Goal: Information Seeking & Learning: Learn about a topic

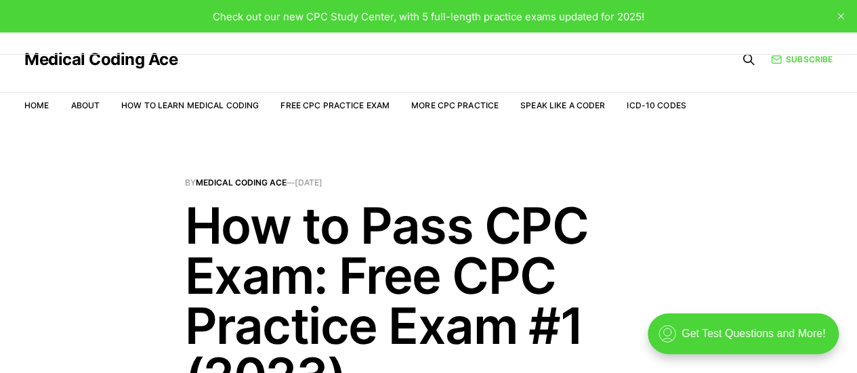
click at [316, 18] on span "Check out our new CPC Study Center, with 5 full-length practice exams updated f…" at bounding box center [428, 16] width 431 height 13
click at [361, 104] on link "Free CPC Practice Exam" at bounding box center [334, 105] width 109 height 10
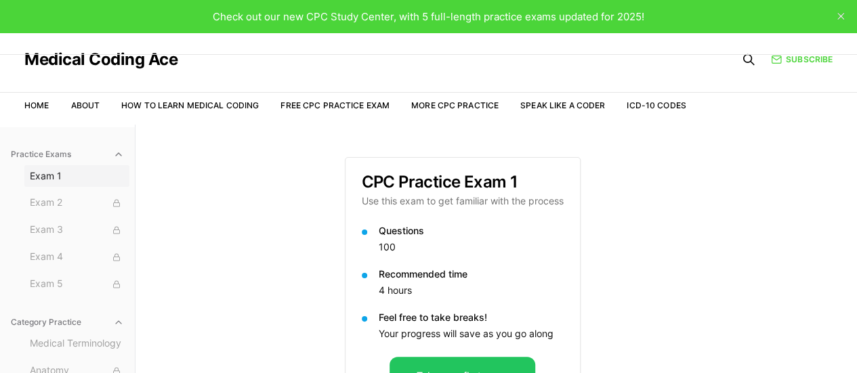
click at [42, 175] on span "Exam 1" at bounding box center [77, 176] width 94 height 14
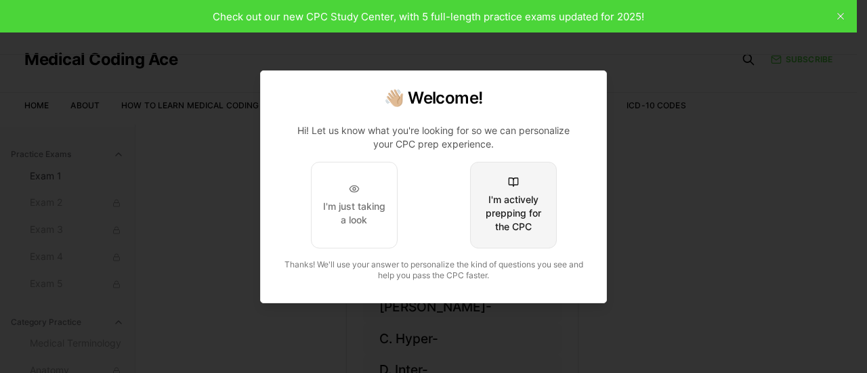
click at [523, 212] on div "I'm actively prepping for the CPC" at bounding box center [514, 213] width 64 height 41
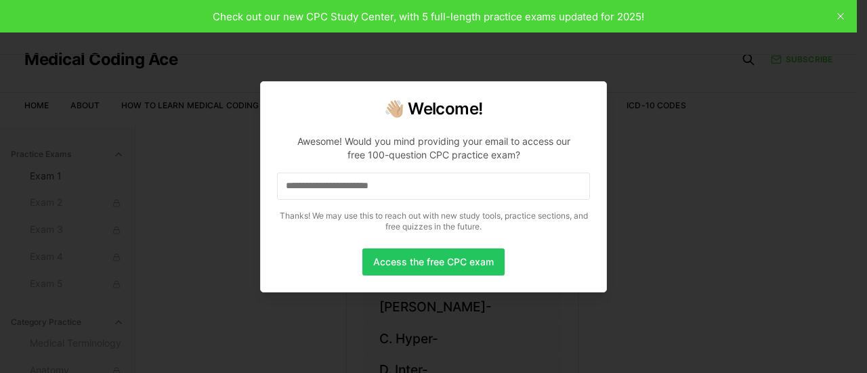
click at [410, 192] on input at bounding box center [433, 186] width 313 height 27
click at [432, 263] on button "Access the free CPC exam" at bounding box center [433, 262] width 142 height 27
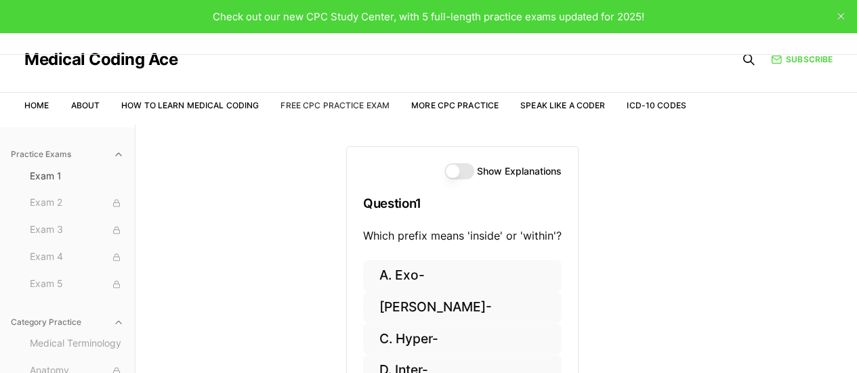
click at [374, 107] on link "Free CPC Practice Exam" at bounding box center [334, 105] width 109 height 10
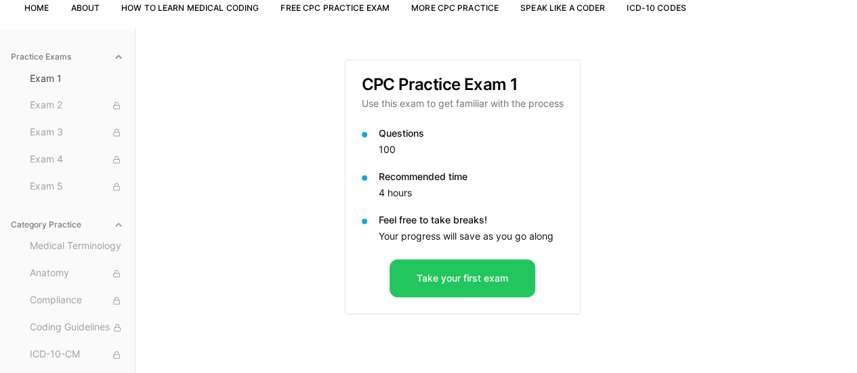
scroll to position [125, 0]
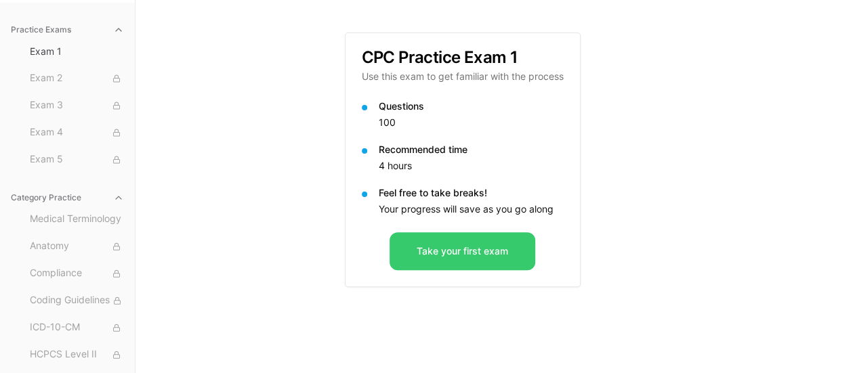
click at [461, 257] on button "Take your first exam" at bounding box center [462, 251] width 146 height 38
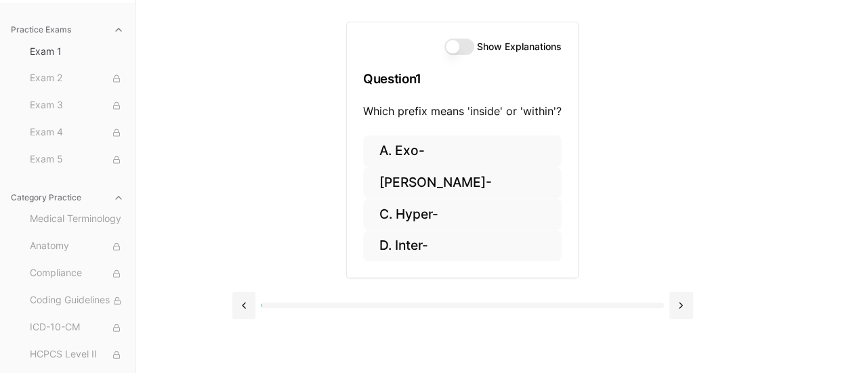
scroll to position [0, 0]
